Goal: Task Accomplishment & Management: Use online tool/utility

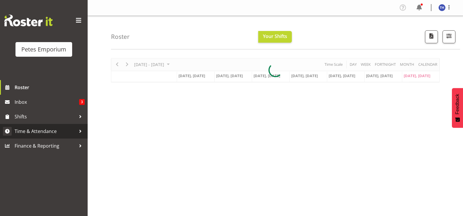
click at [41, 130] on span "Time & Attendance" at bounding box center [45, 131] width 61 height 9
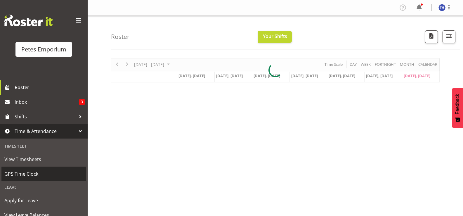
click at [32, 171] on span "GPS Time Clock" at bounding box center [43, 173] width 79 height 9
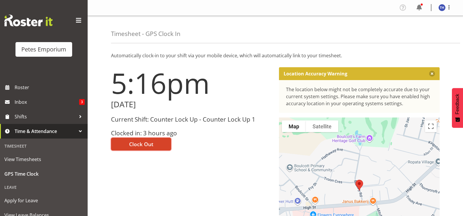
click at [150, 142] on span "Clock Out" at bounding box center [141, 144] width 24 height 8
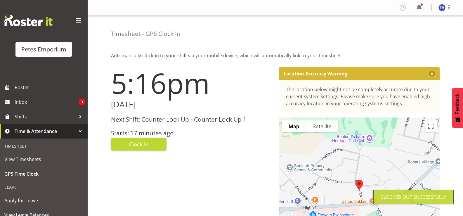
click at [439, 10] on figure at bounding box center [441, 7] width 7 height 7
click at [413, 29] on link "Log Out" at bounding box center [424, 30] width 56 height 11
